Goal: Navigation & Orientation: Find specific page/section

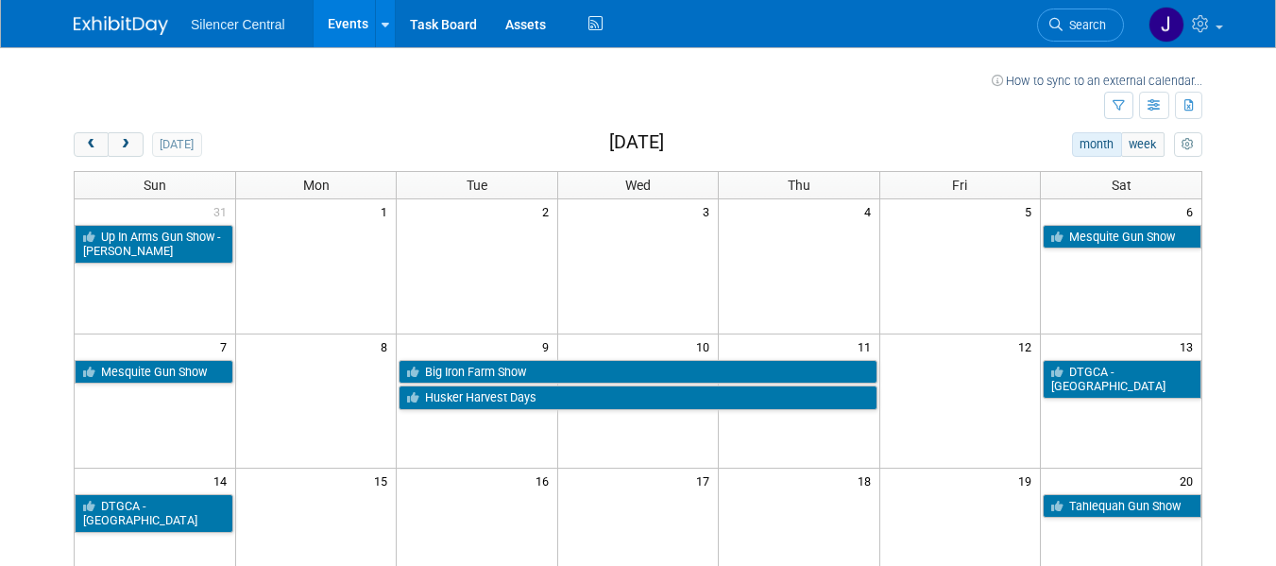
scroll to position [472, 0]
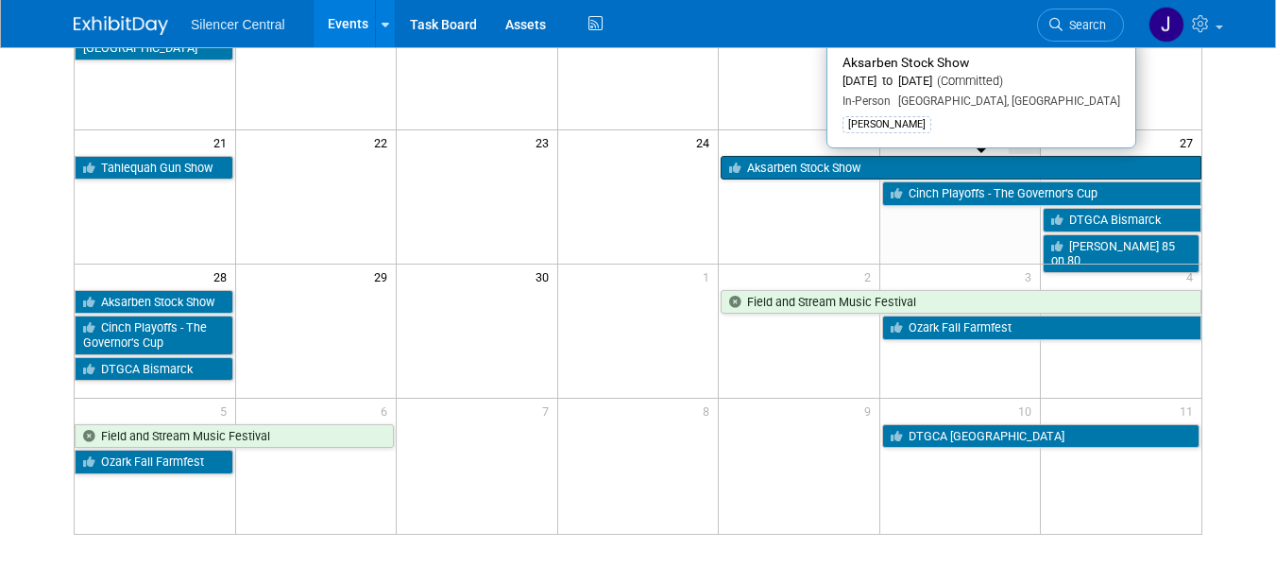
click at [805, 159] on link "Aksarben Stock Show" at bounding box center [960, 168] width 481 height 25
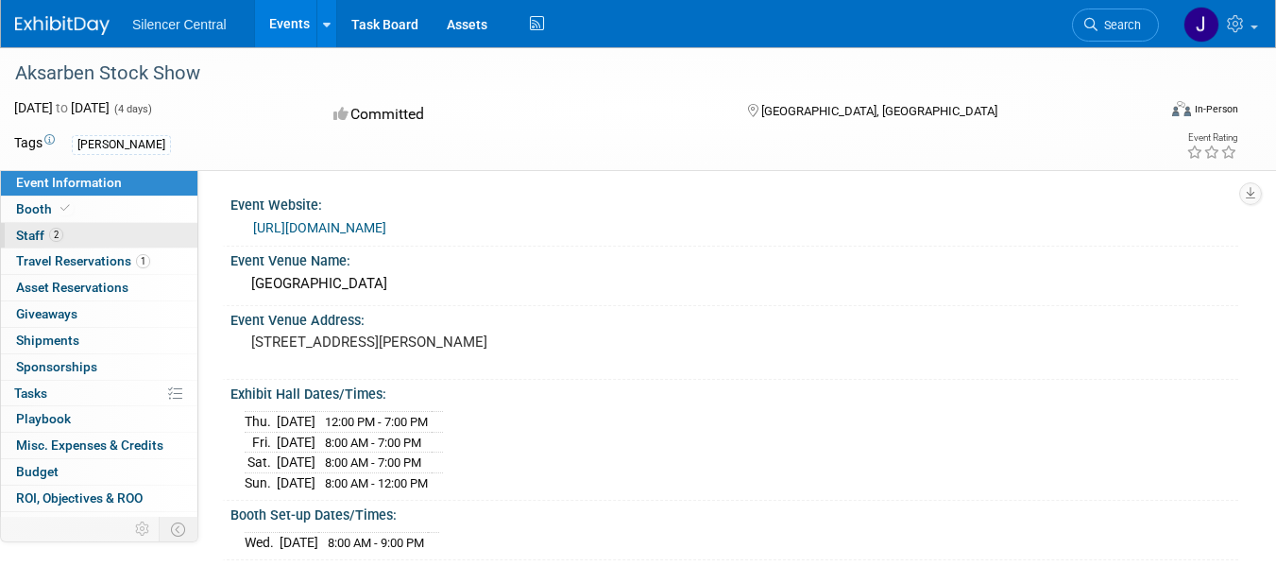
click at [94, 239] on link "2 Staff 2" at bounding box center [99, 235] width 196 height 25
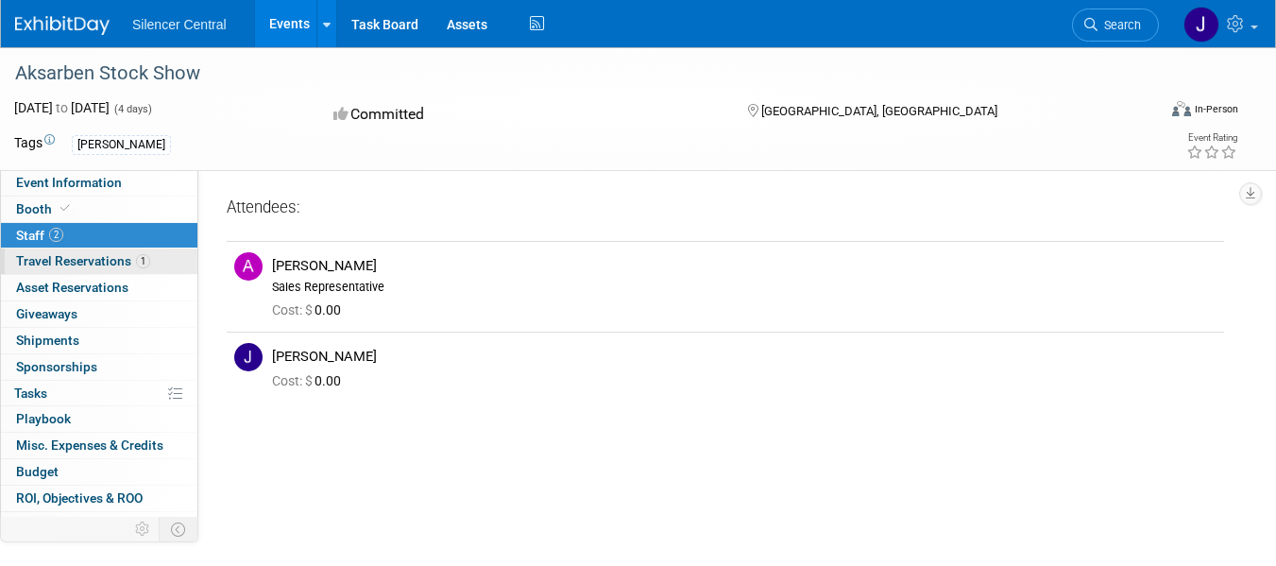
click at [103, 263] on span "Travel Reservations 1" at bounding box center [83, 260] width 134 height 15
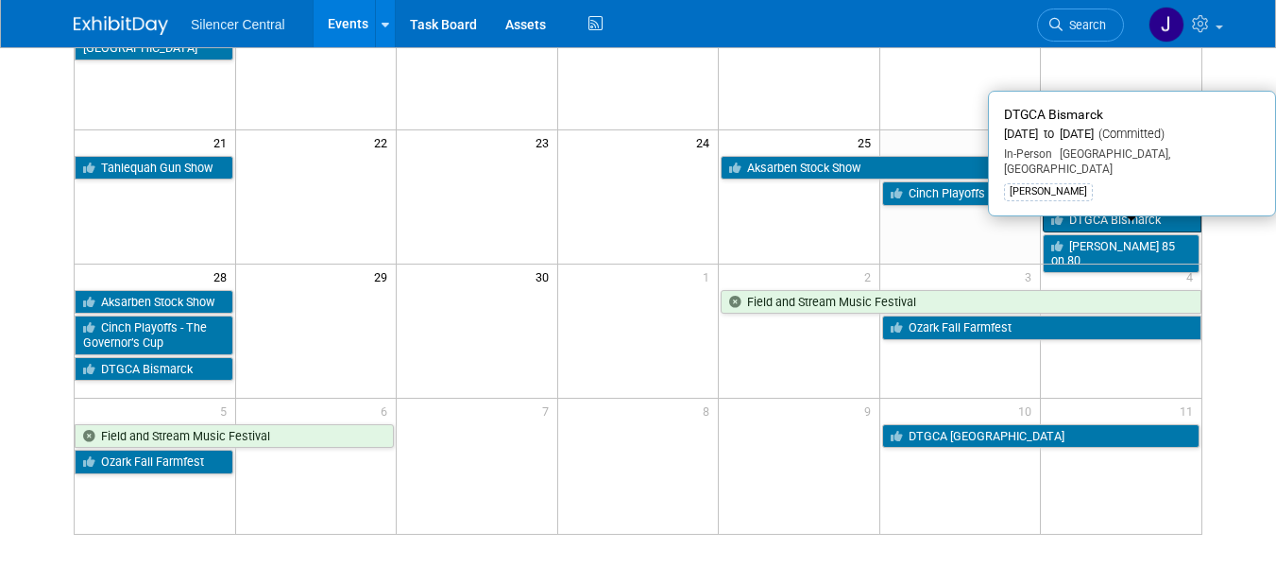
click at [1128, 214] on link "DTGCA Bismarck" at bounding box center [1121, 220] width 159 height 25
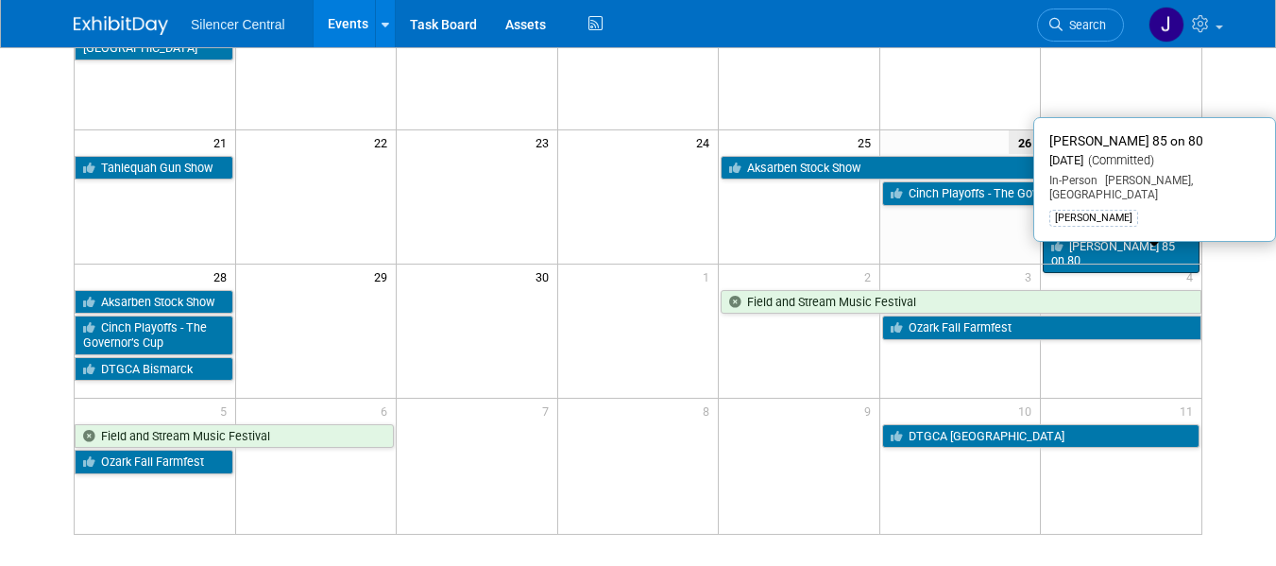
click at [1119, 245] on link "[PERSON_NAME] 85 on 80" at bounding box center [1120, 253] width 157 height 39
click at [1104, 248] on link "[PERSON_NAME] 85 on 80" at bounding box center [1120, 253] width 157 height 39
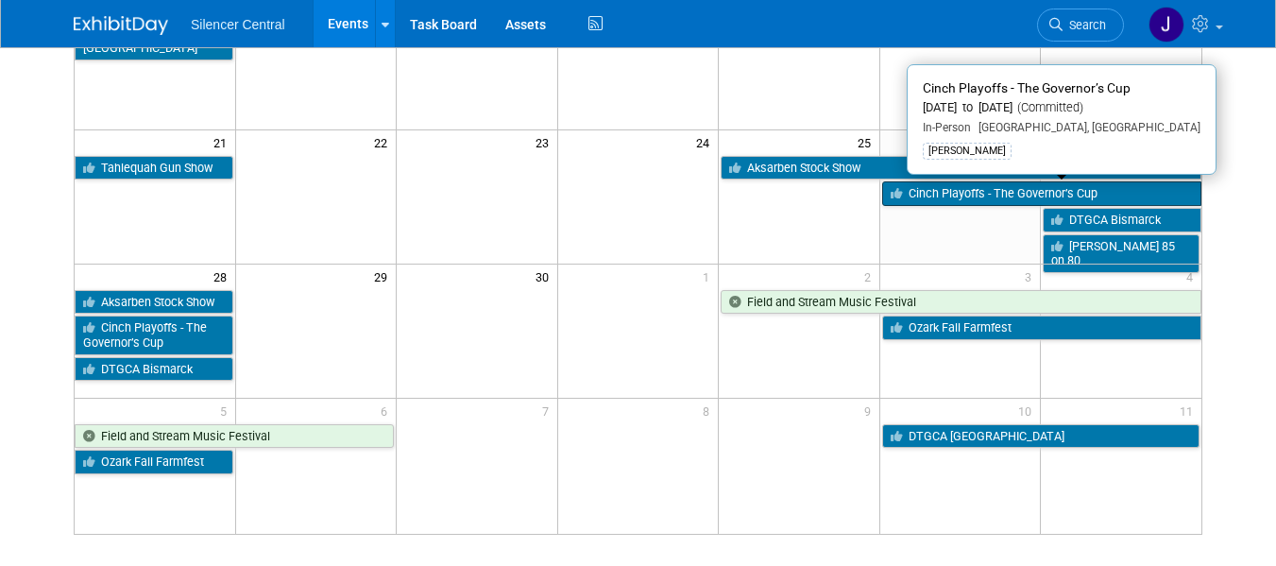
click at [982, 200] on link "Cinch Playoffs - The Governor’s Cup" at bounding box center [1041, 193] width 319 height 25
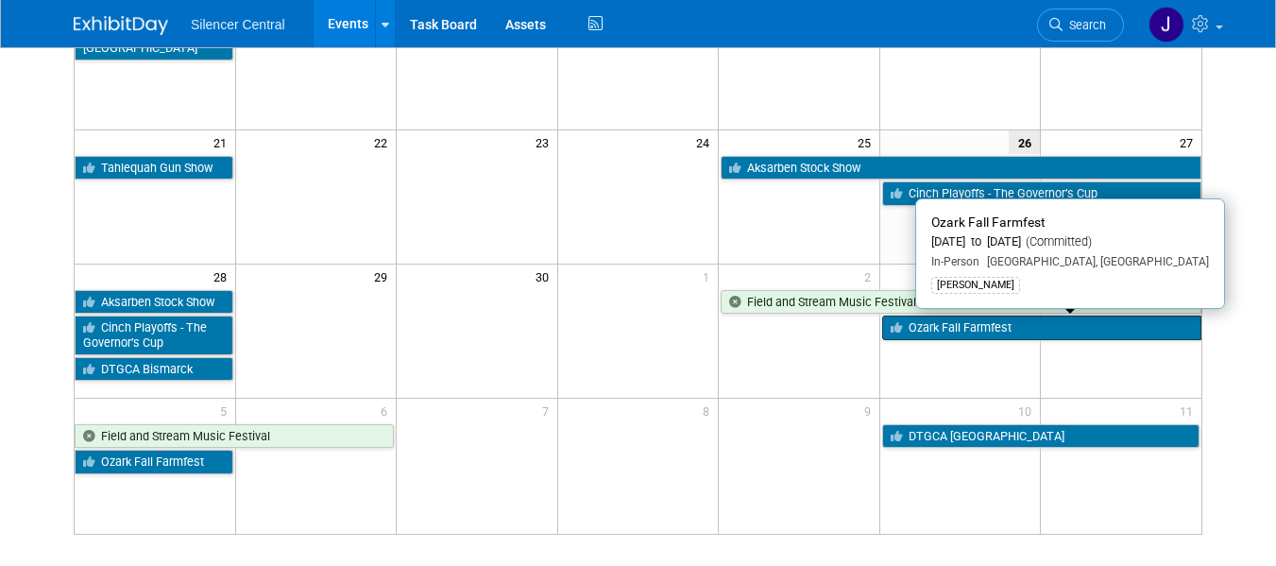
click at [948, 332] on link "Ozark Fall Farmfest" at bounding box center [1041, 327] width 319 height 25
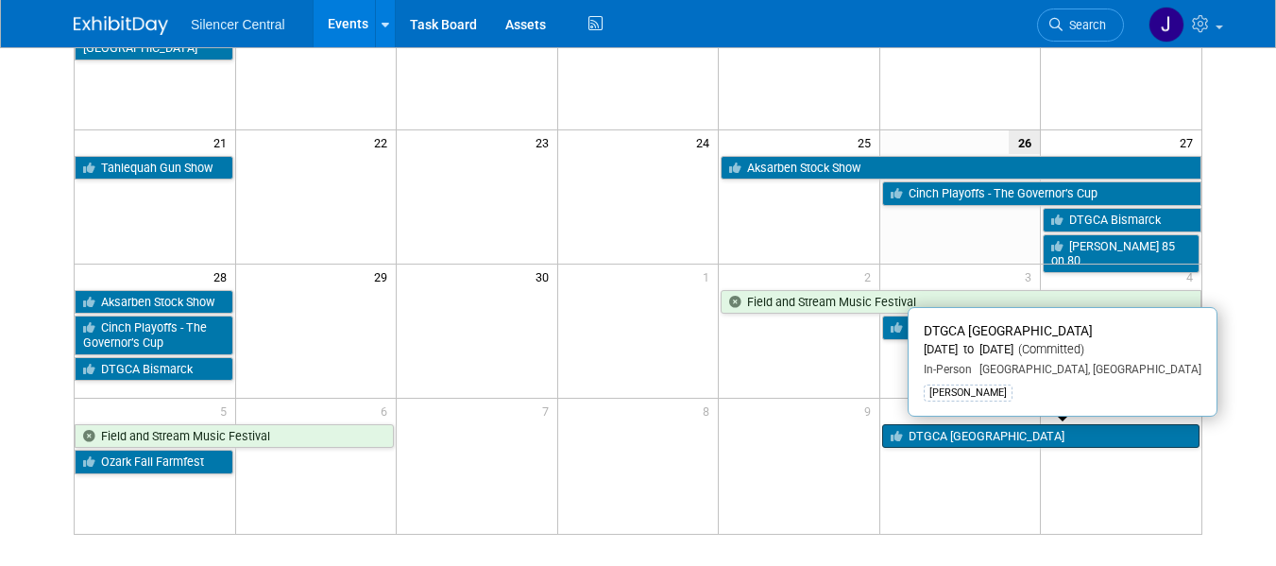
click at [974, 443] on link "DTGCA [GEOGRAPHIC_DATA]" at bounding box center [1040, 436] width 317 height 25
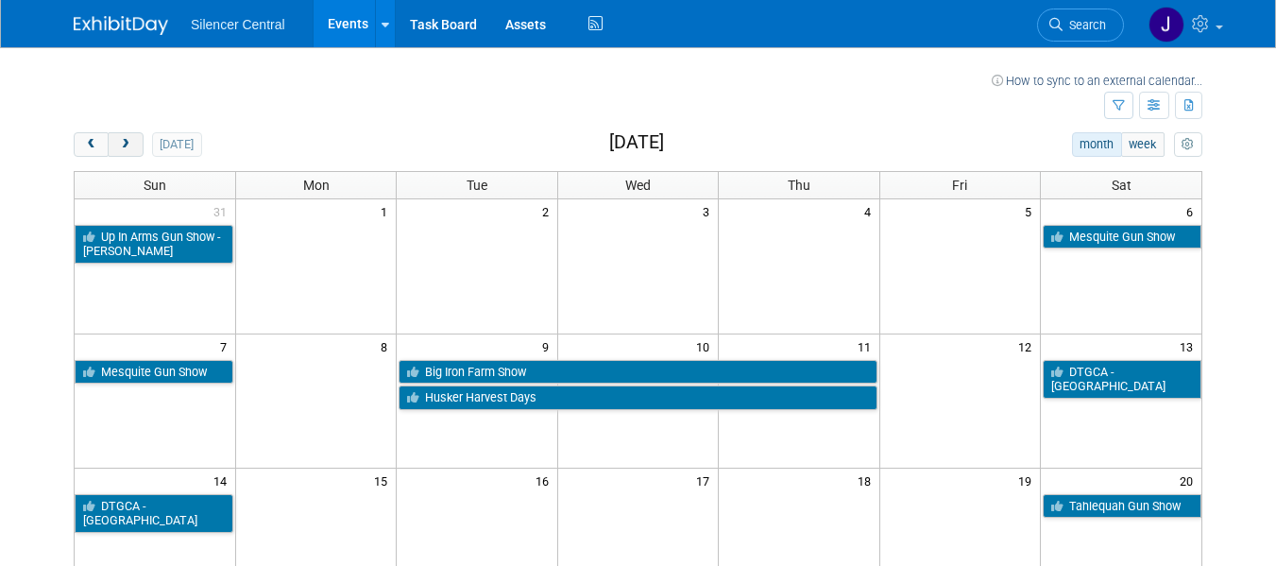
click at [121, 137] on button "next" at bounding box center [125, 144] width 35 height 25
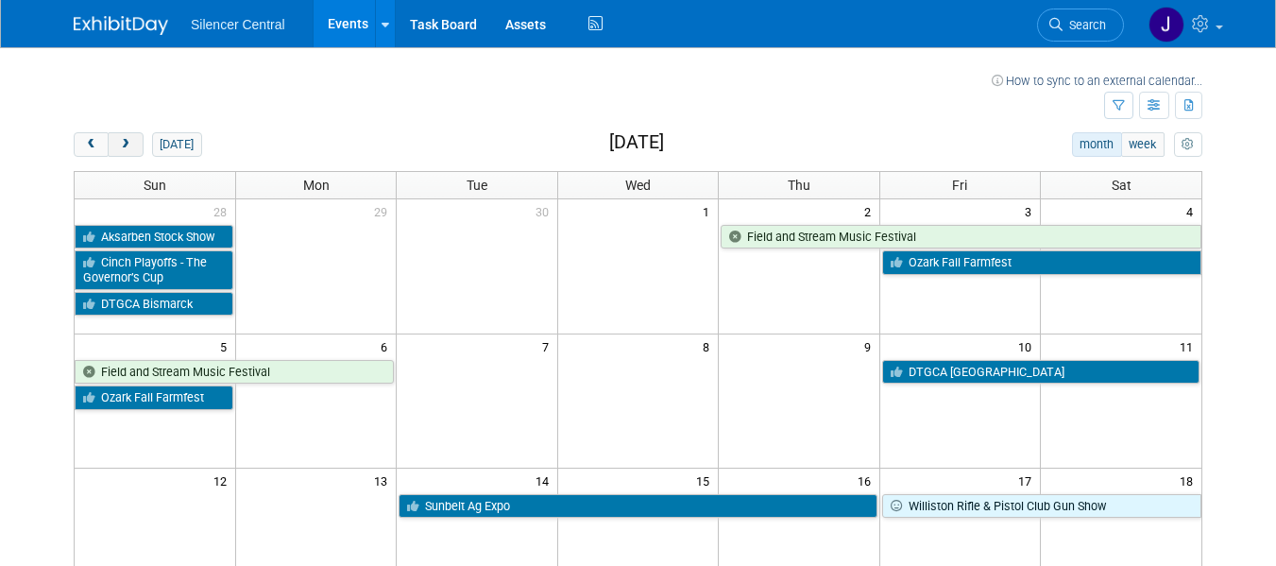
click at [141, 146] on button "next" at bounding box center [125, 144] width 35 height 25
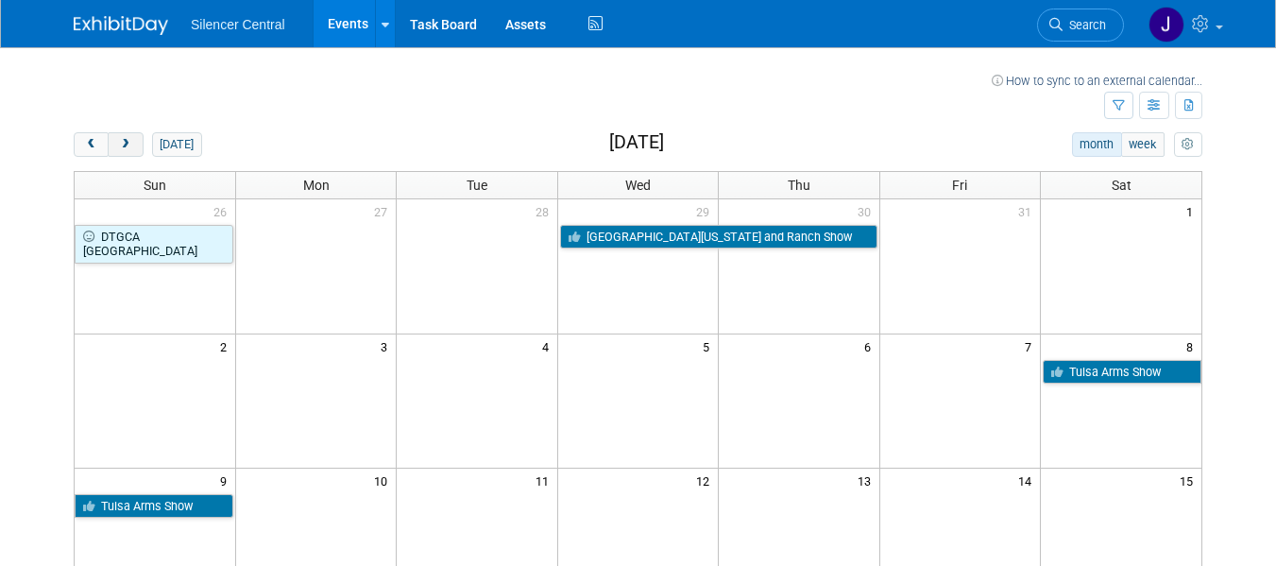
click at [132, 150] on span "next" at bounding box center [125, 145] width 14 height 12
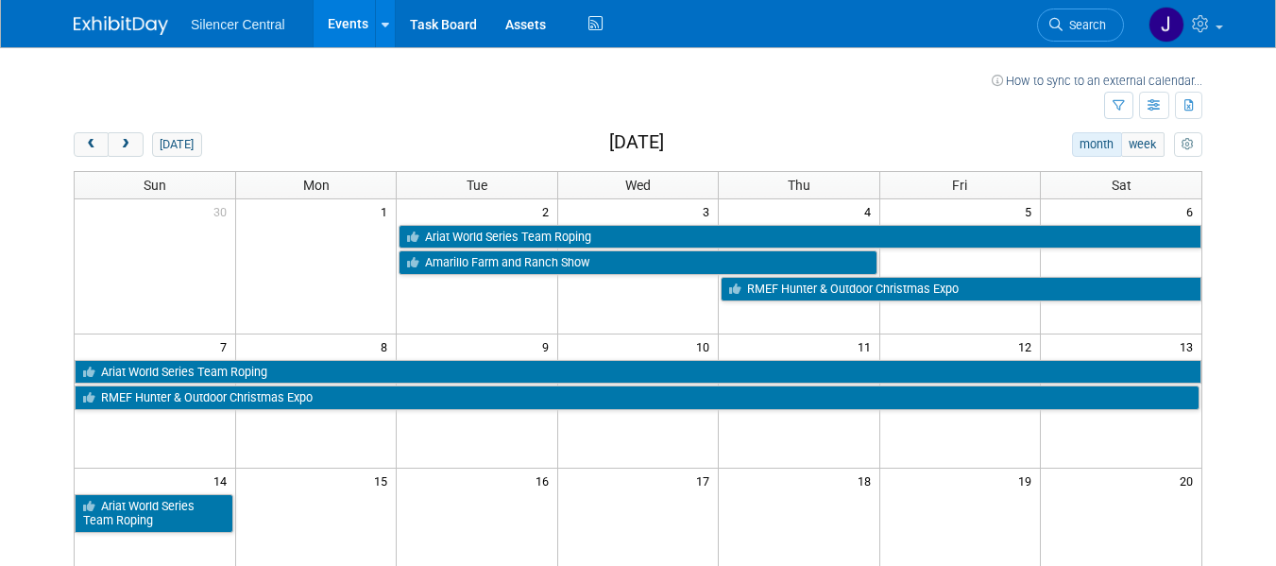
drag, startPoint x: 194, startPoint y: 146, endPoint x: 221, endPoint y: 149, distance: 27.5
click at [196, 146] on button "today" at bounding box center [177, 144] width 50 height 25
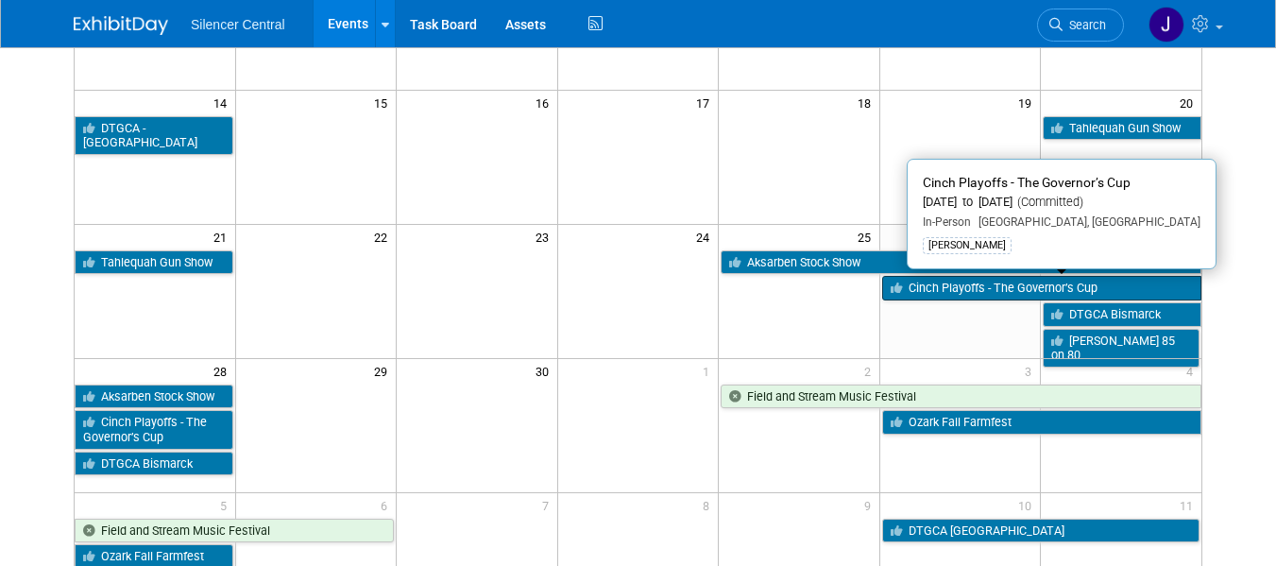
scroll to position [472, 0]
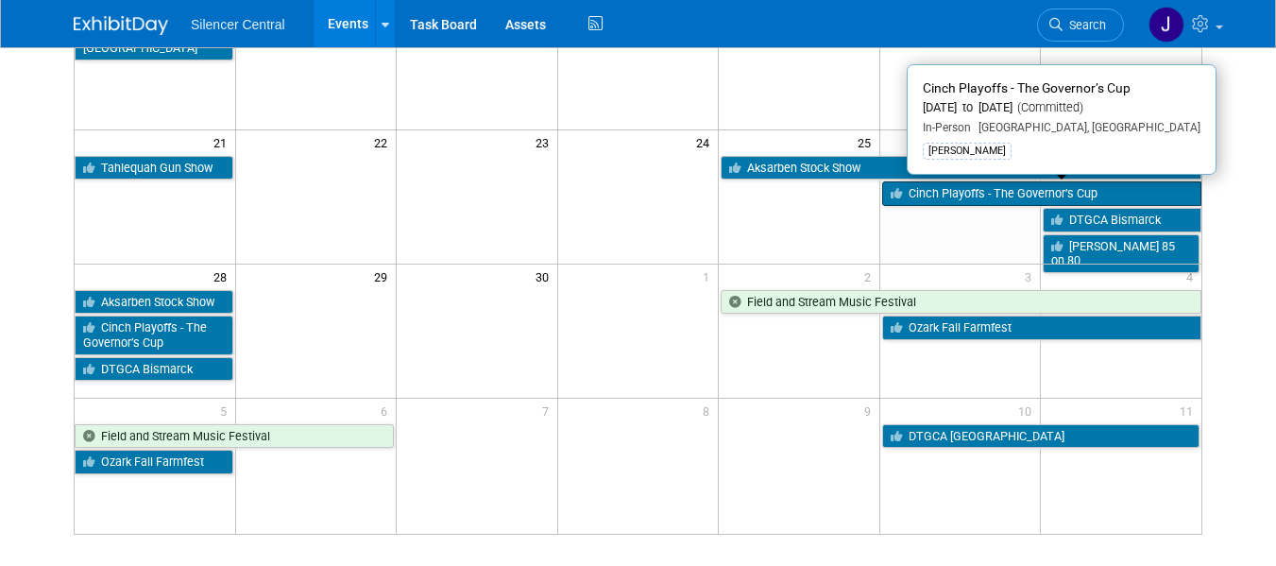
click at [957, 193] on link "Cinch Playoffs - The Governor’s Cup" at bounding box center [1041, 193] width 319 height 25
click at [904, 196] on icon at bounding box center [899, 194] width 18 height 12
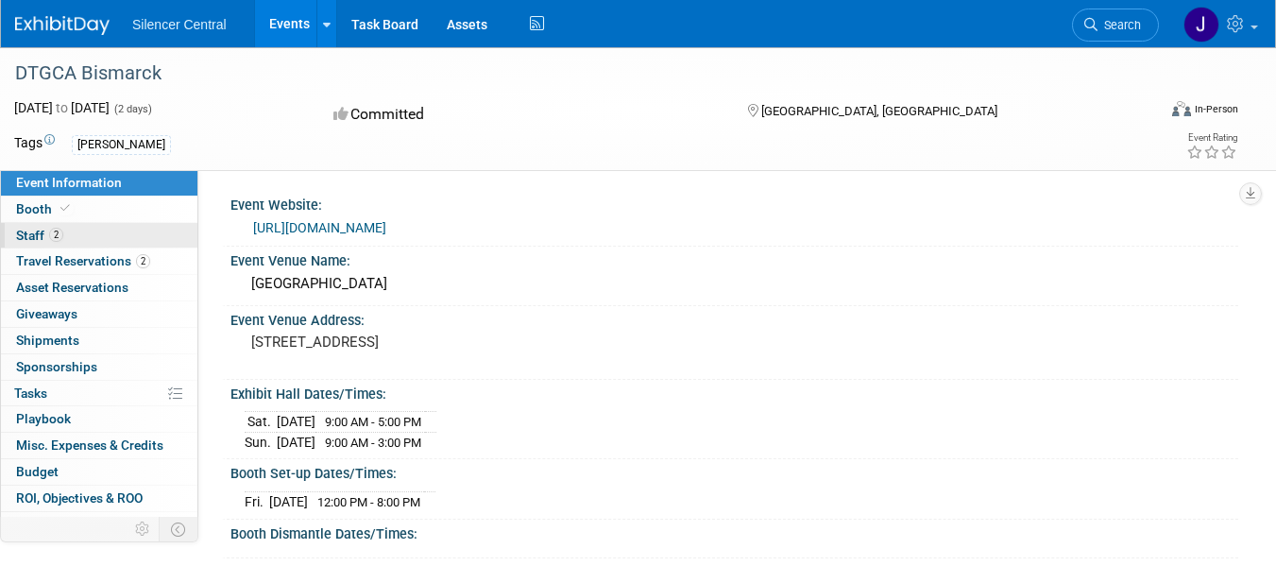
click at [83, 230] on link "2 Staff 2" at bounding box center [99, 235] width 196 height 25
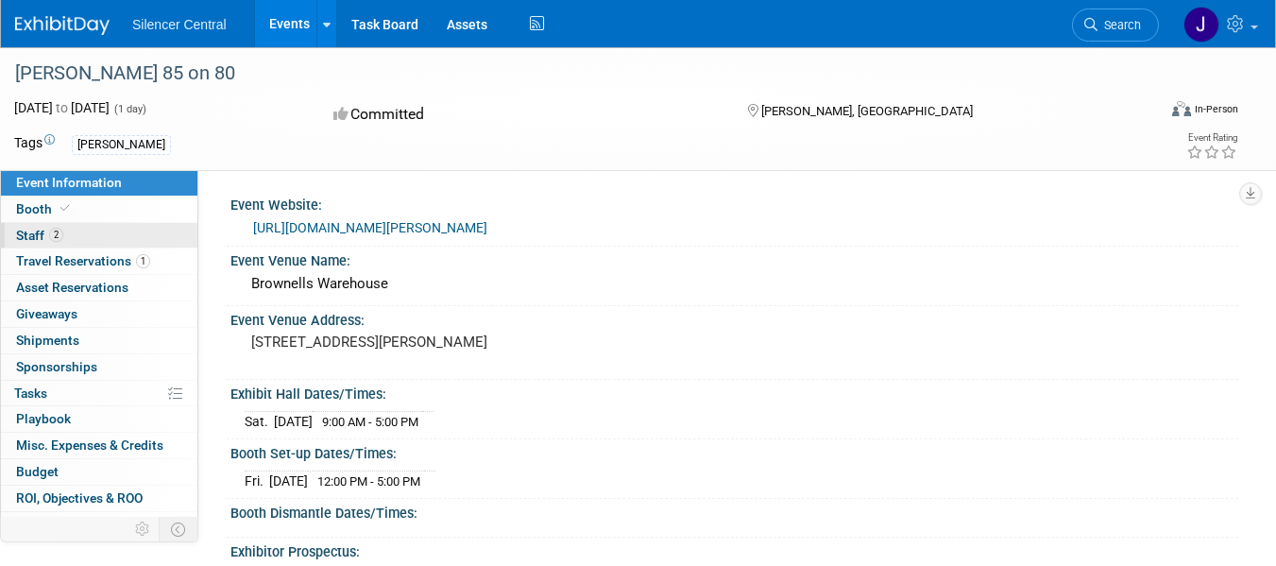
click at [96, 223] on link "2 Staff 2" at bounding box center [99, 235] width 196 height 25
click at [43, 231] on span "Staff 2" at bounding box center [39, 235] width 47 height 15
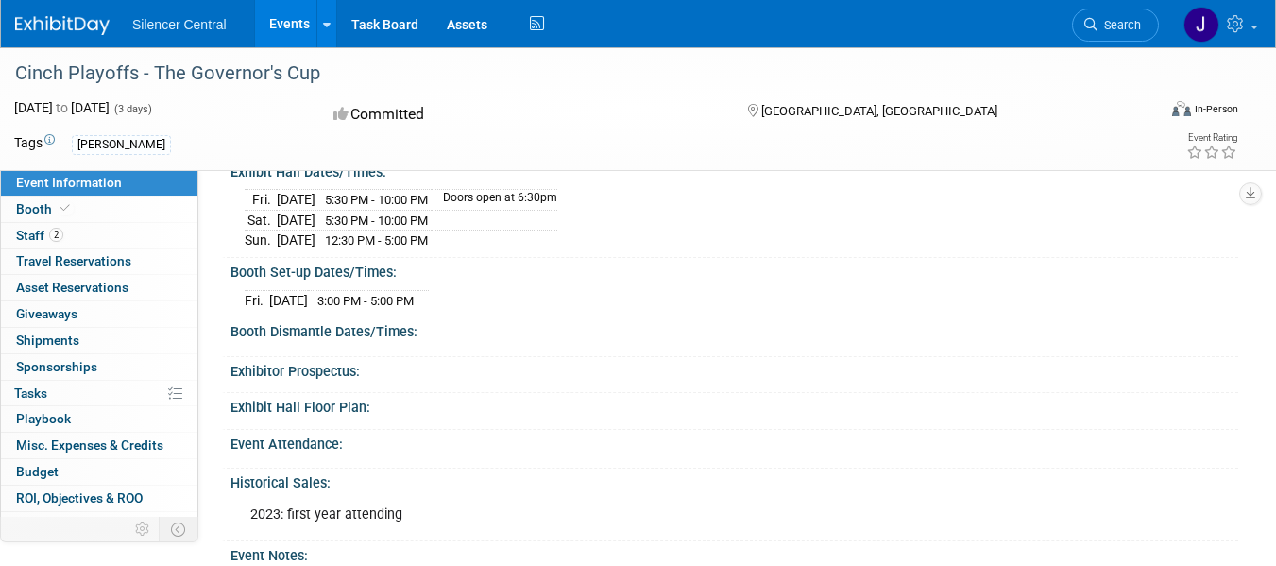
scroll to position [189, 0]
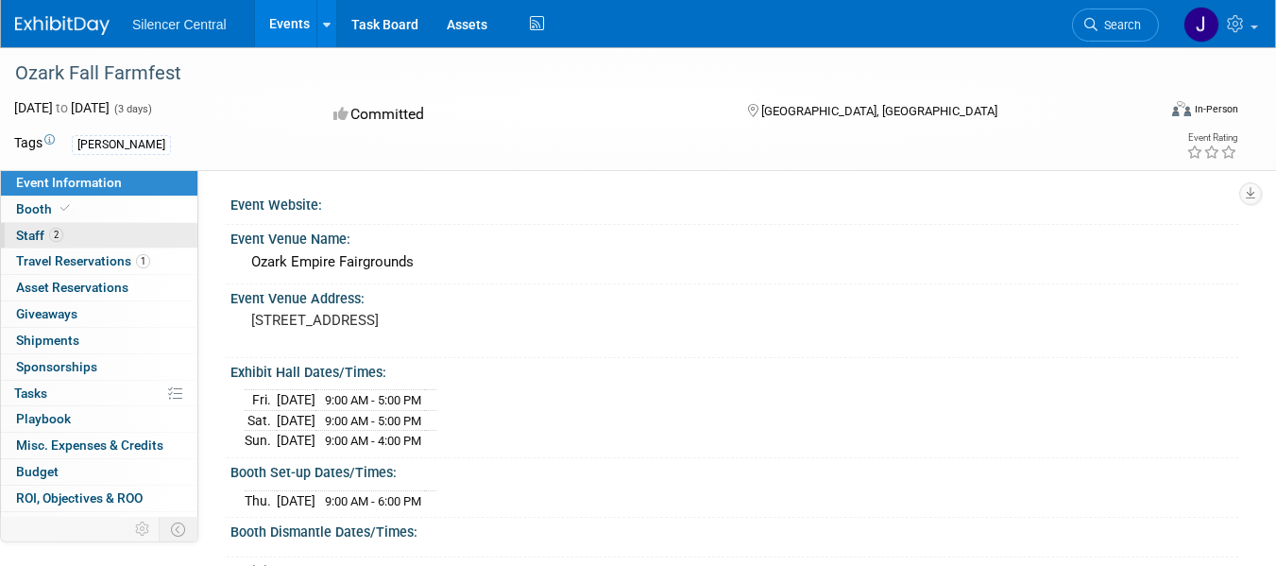
click at [121, 241] on link "2 Staff 2" at bounding box center [99, 235] width 196 height 25
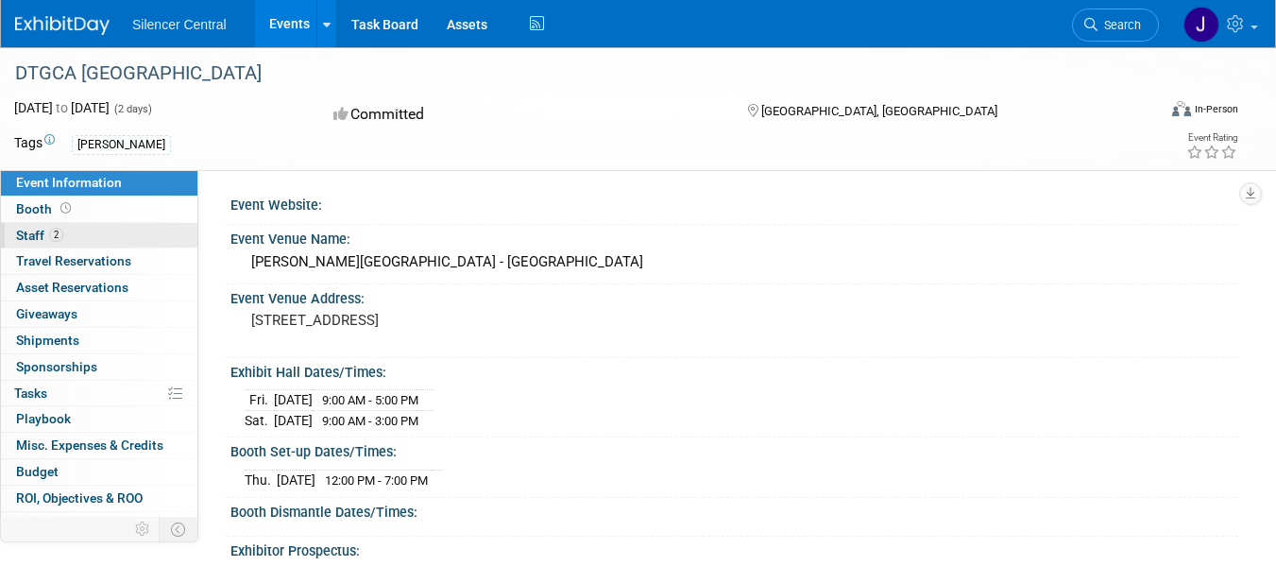
click at [96, 231] on link "2 Staff 2" at bounding box center [99, 235] width 196 height 25
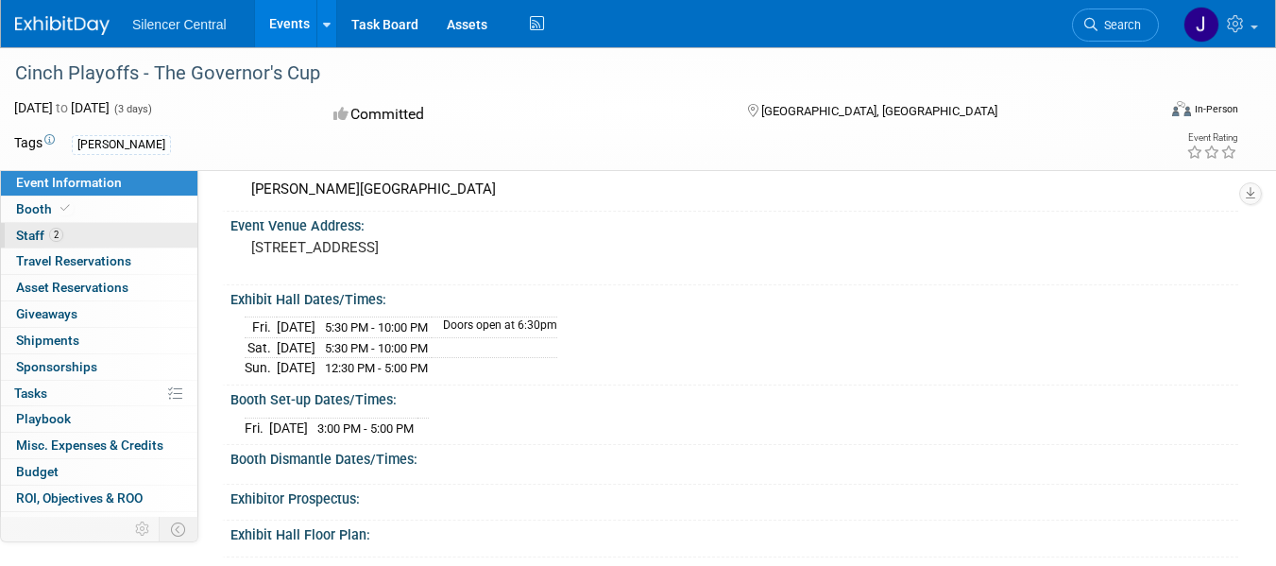
click at [72, 239] on link "2 Staff 2" at bounding box center [99, 235] width 196 height 25
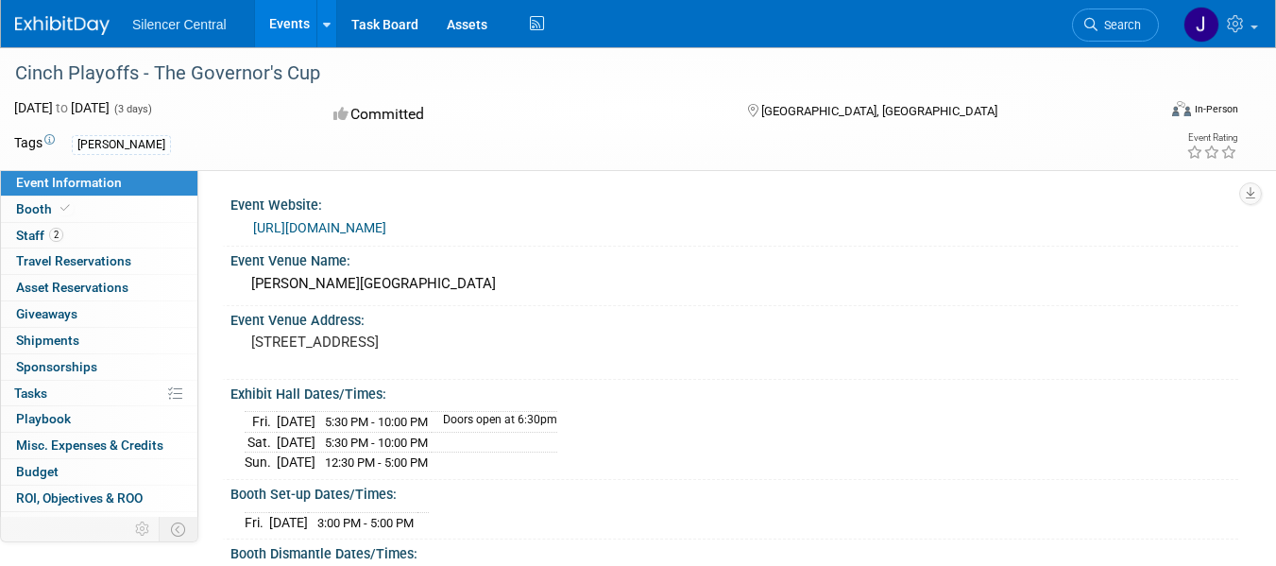
click at [39, 26] on img at bounding box center [62, 25] width 94 height 19
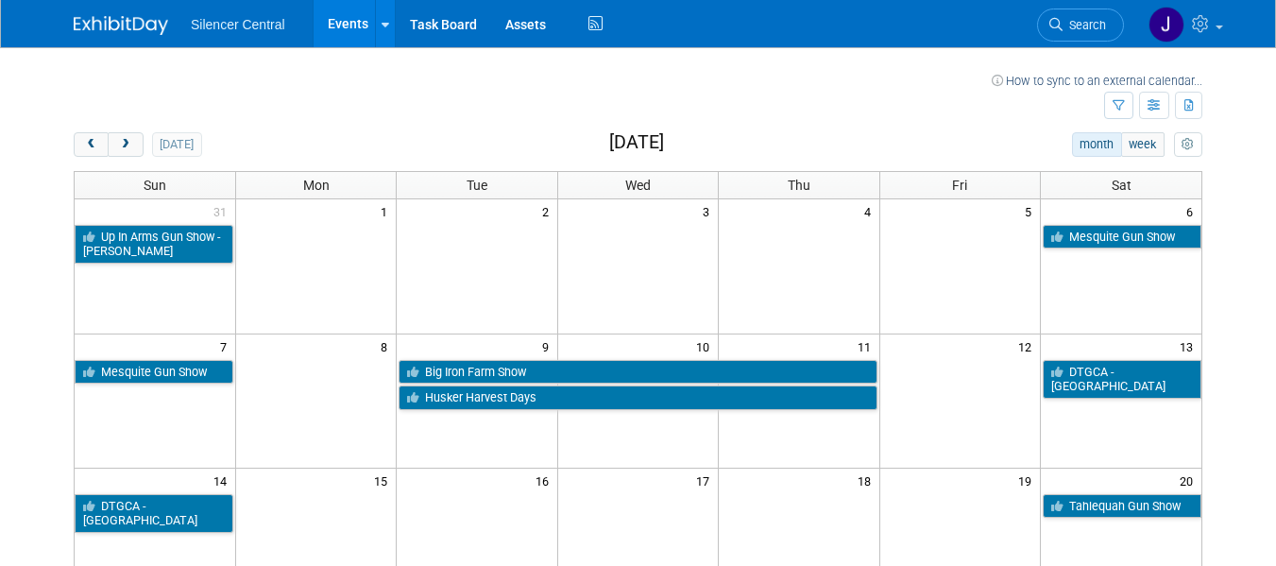
click at [117, 28] on img at bounding box center [121, 25] width 94 height 19
